Goal: Information Seeking & Learning: Understand process/instructions

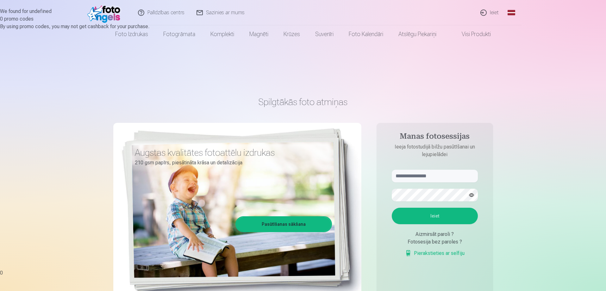
click at [434, 238] on div "Fotosesija bez paroles ?" at bounding box center [435, 242] width 86 height 8
click at [434, 230] on div "Aizmirsāt paroli ?" at bounding box center [435, 234] width 86 height 8
click at [430, 230] on div "Aizmirsāt paroli ?" at bounding box center [435, 234] width 86 height 8
click at [428, 249] on link "Pierakstieties ar selfiju" at bounding box center [434, 253] width 59 height 8
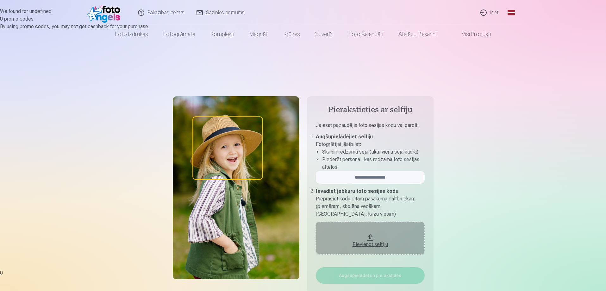
click at [178, 11] on link "Palīdzības centrs" at bounding box center [161, 12] width 59 height 25
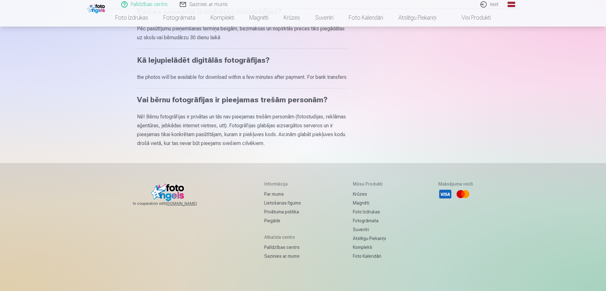
scroll to position [380, 0]
